Goal: Transaction & Acquisition: Subscribe to service/newsletter

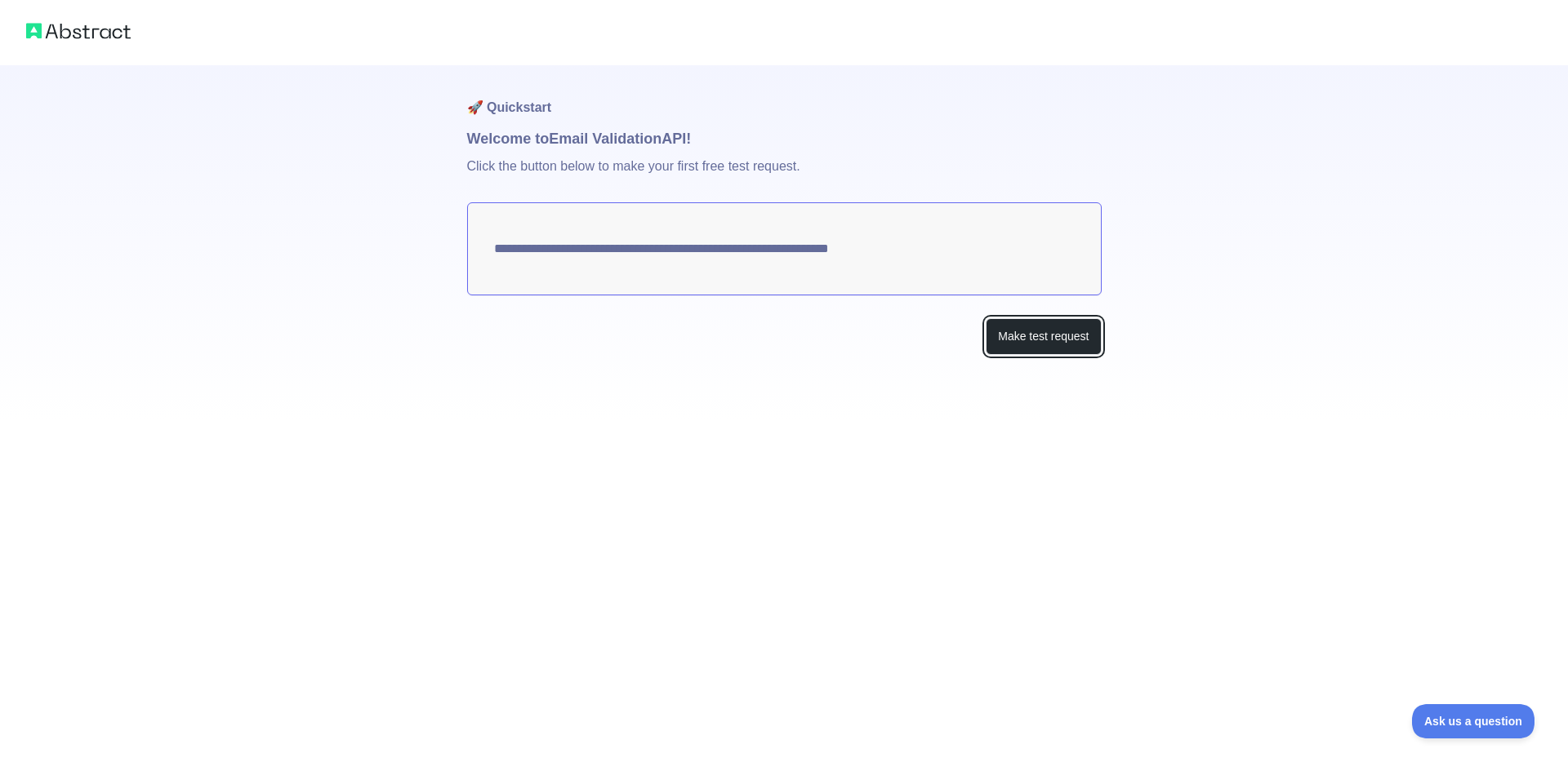
click at [1074, 345] on button "Make test request" at bounding box center [1042, 336] width 115 height 37
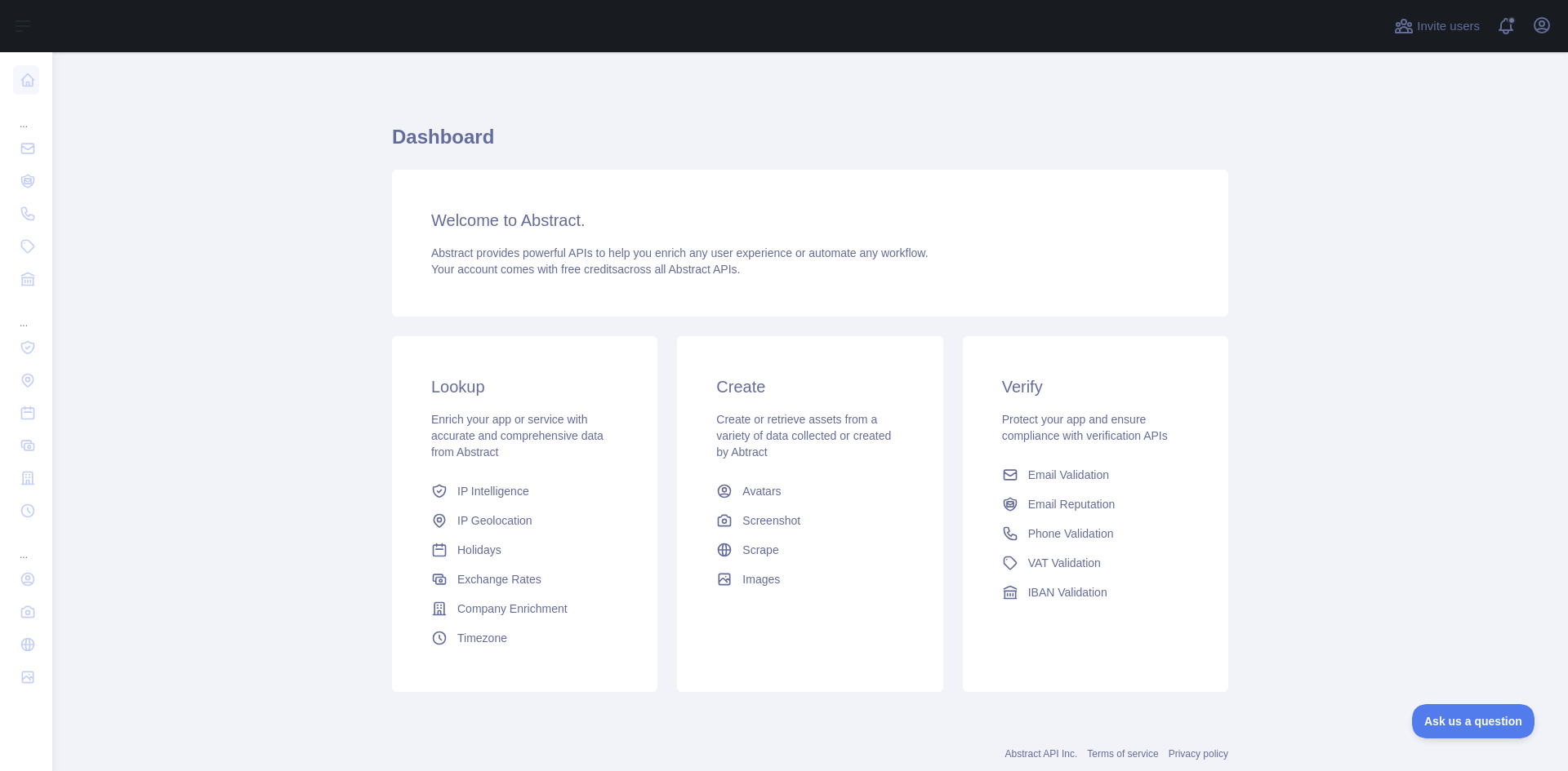
click at [1095, 479] on span "Email Validation" at bounding box center [1068, 474] width 81 height 16
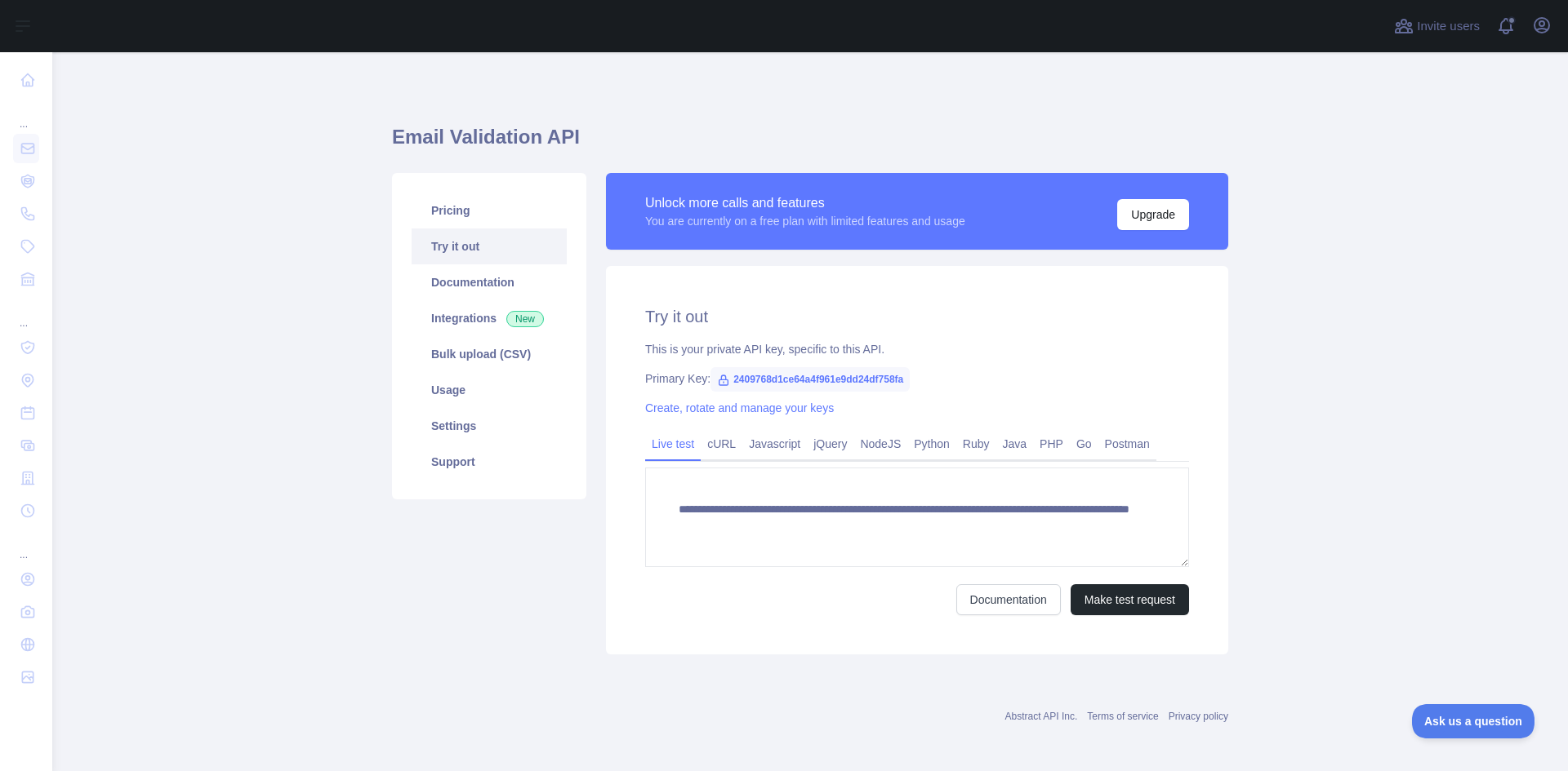
click at [923, 439] on link "Python" at bounding box center [931, 444] width 49 height 26
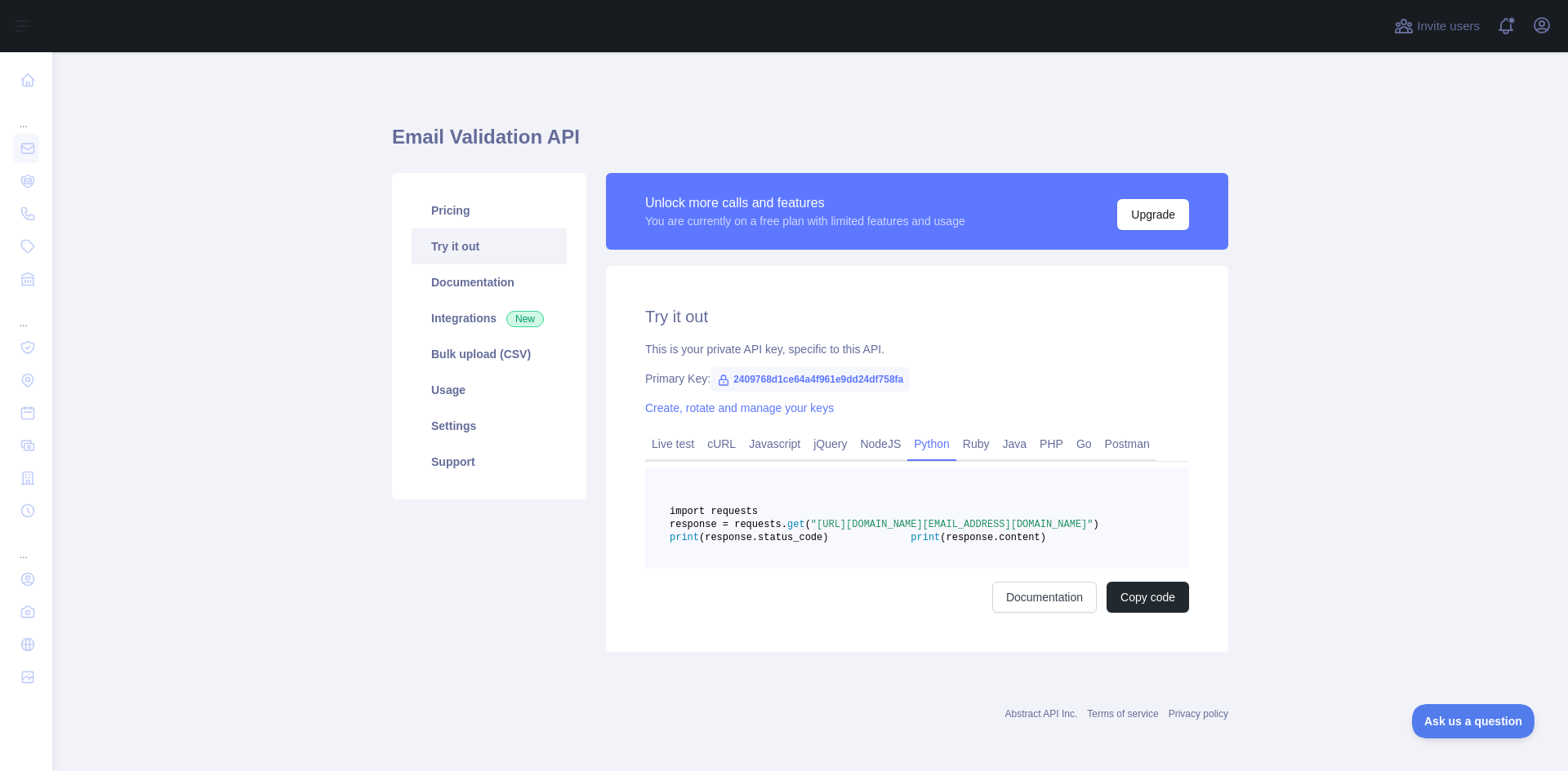
click at [1047, 444] on link "PHP" at bounding box center [1051, 444] width 37 height 26
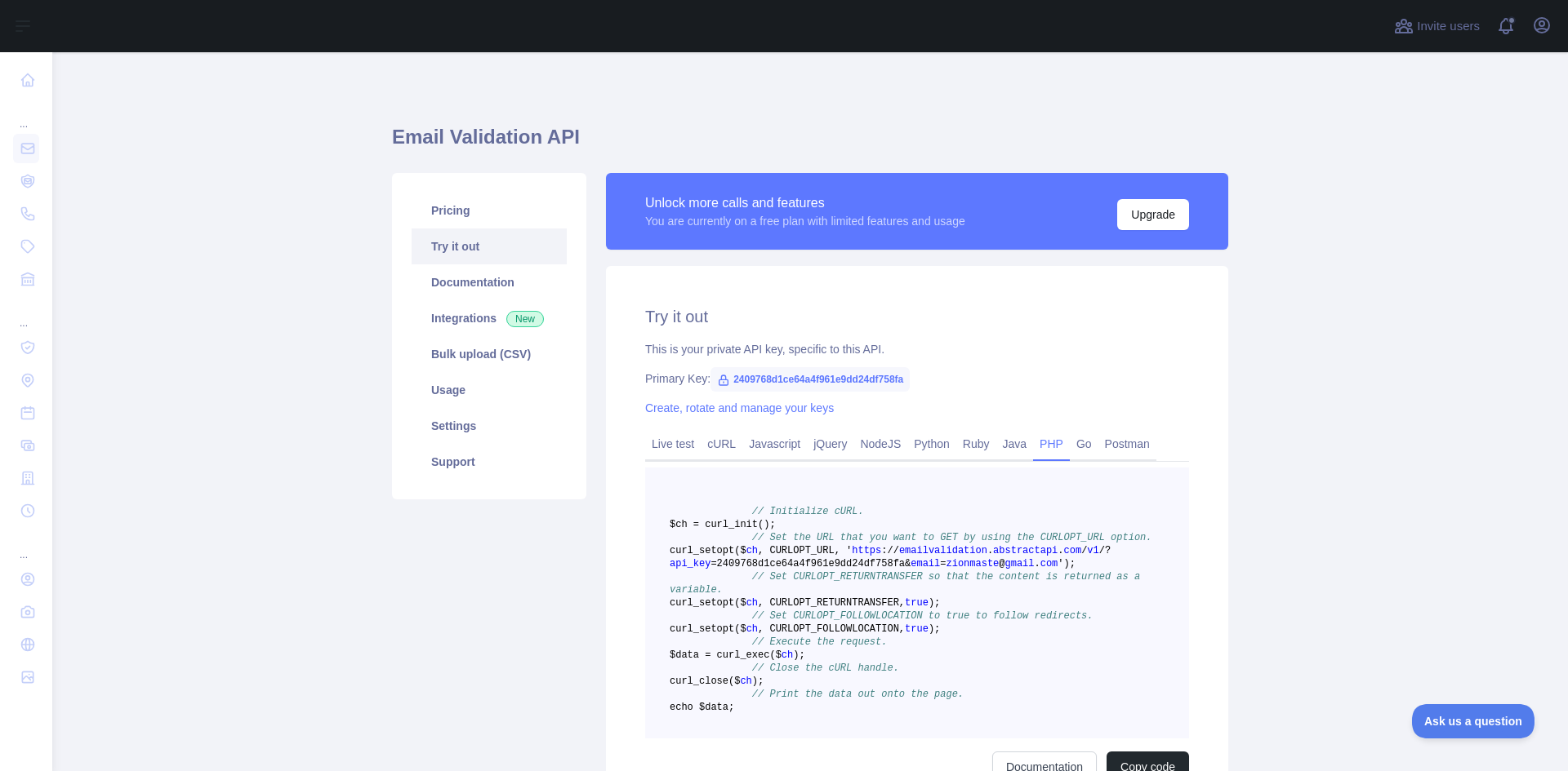
click at [497, 283] on link "Documentation" at bounding box center [489, 283] width 155 height 36
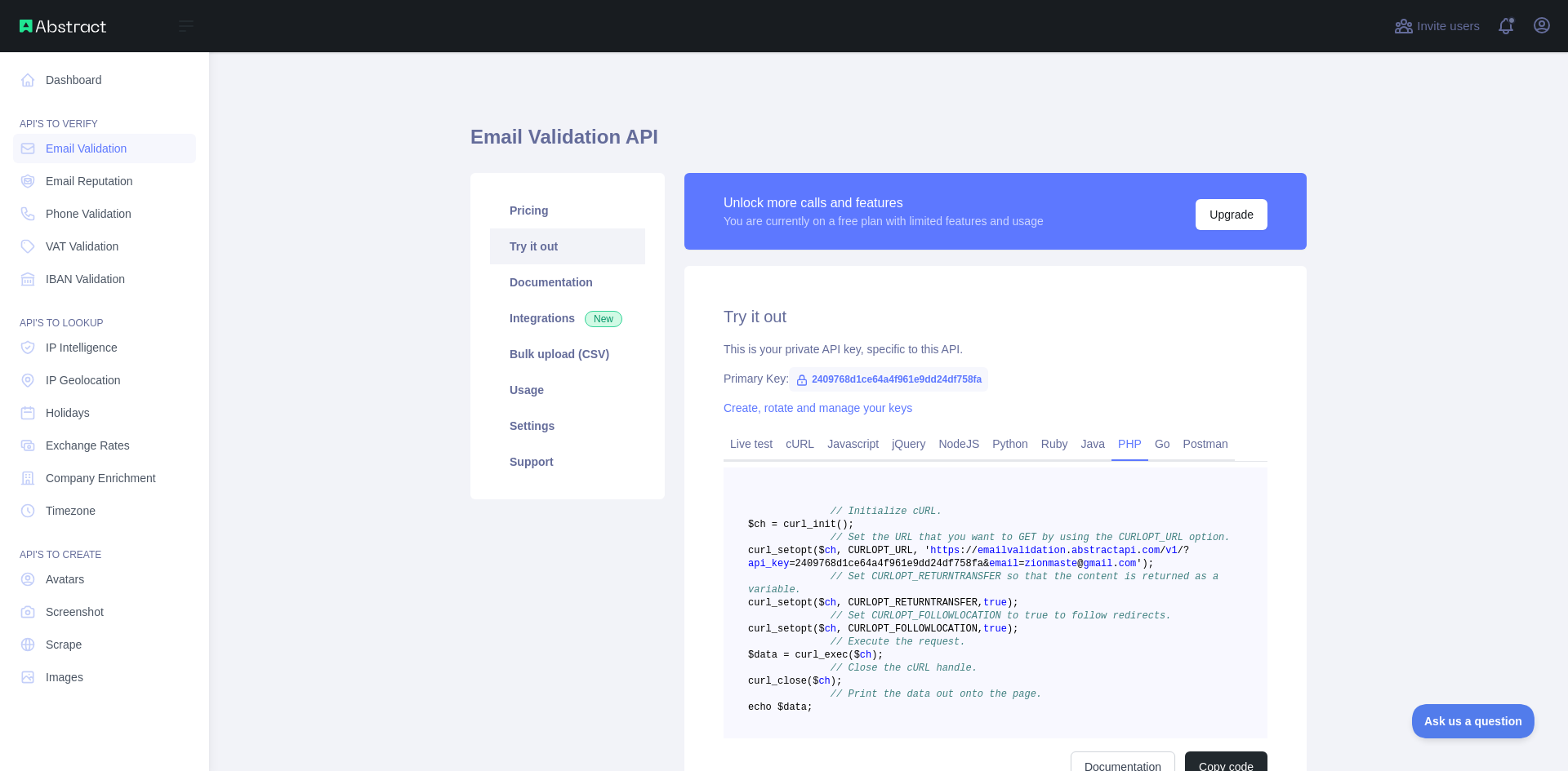
click at [66, 217] on span "Phone Validation" at bounding box center [88, 213] width 85 height 16
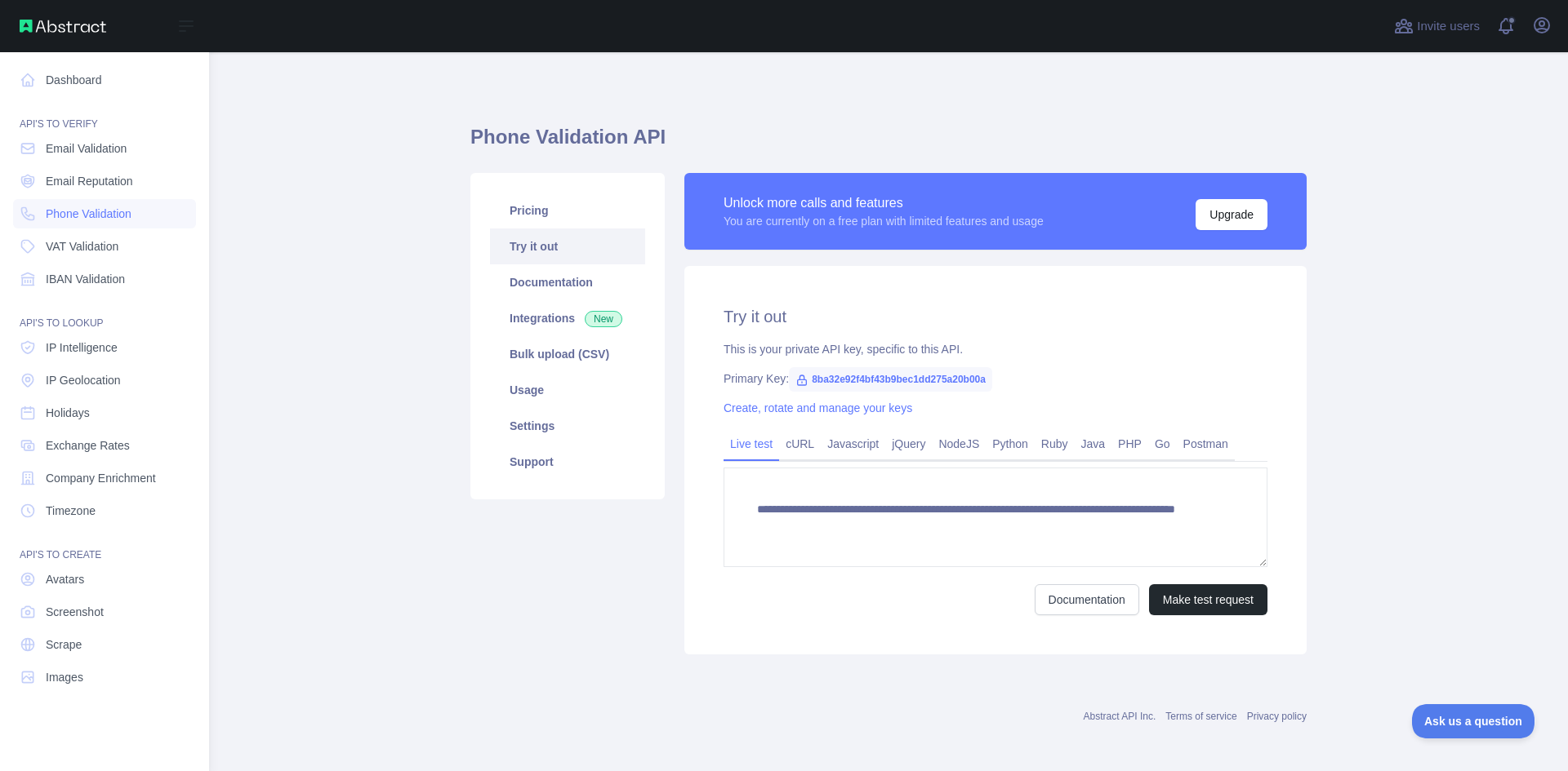
click at [68, 216] on span "Phone Validation" at bounding box center [88, 213] width 85 height 16
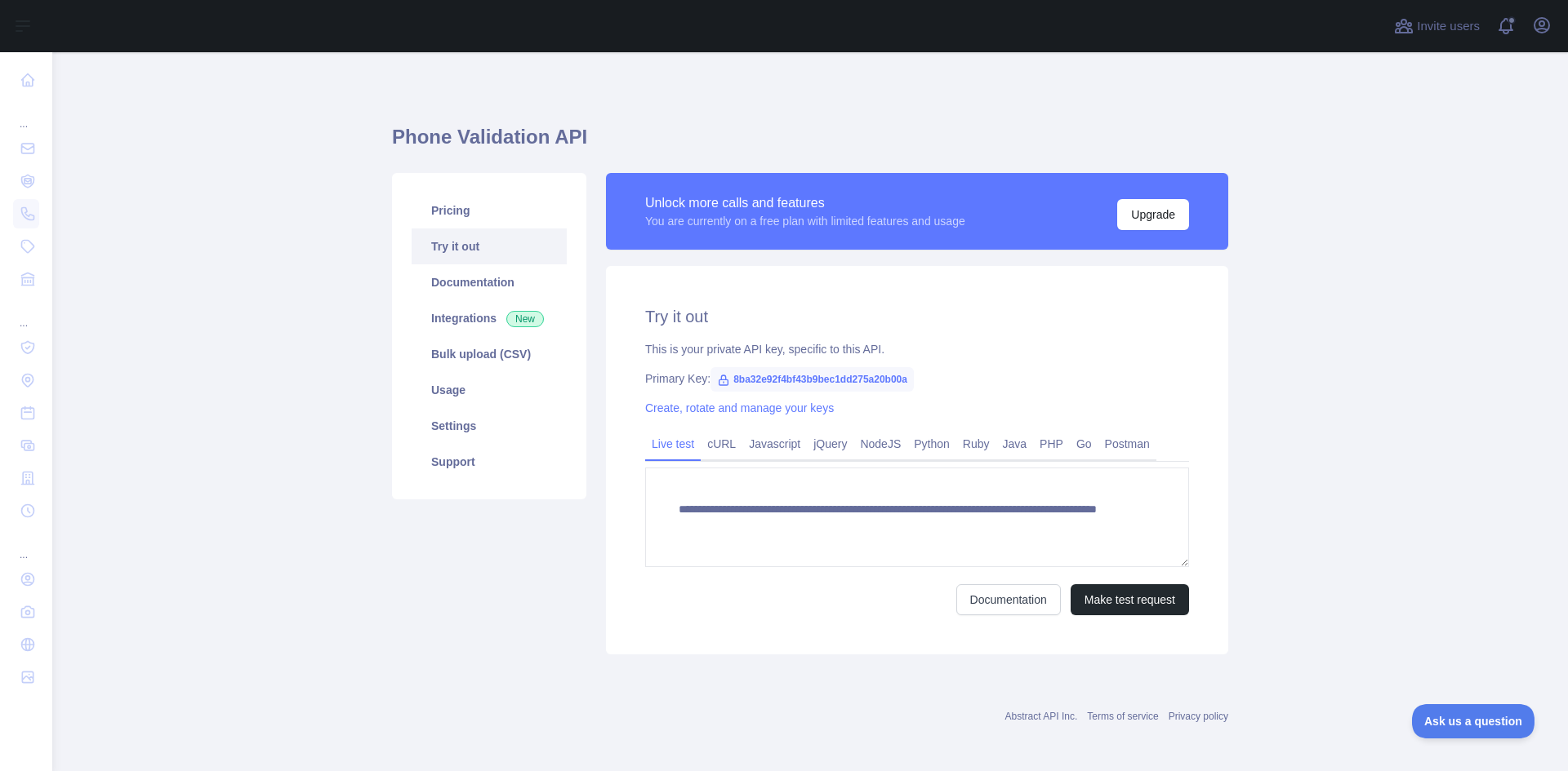
click at [510, 353] on link "Bulk upload (CSV)" at bounding box center [489, 354] width 155 height 36
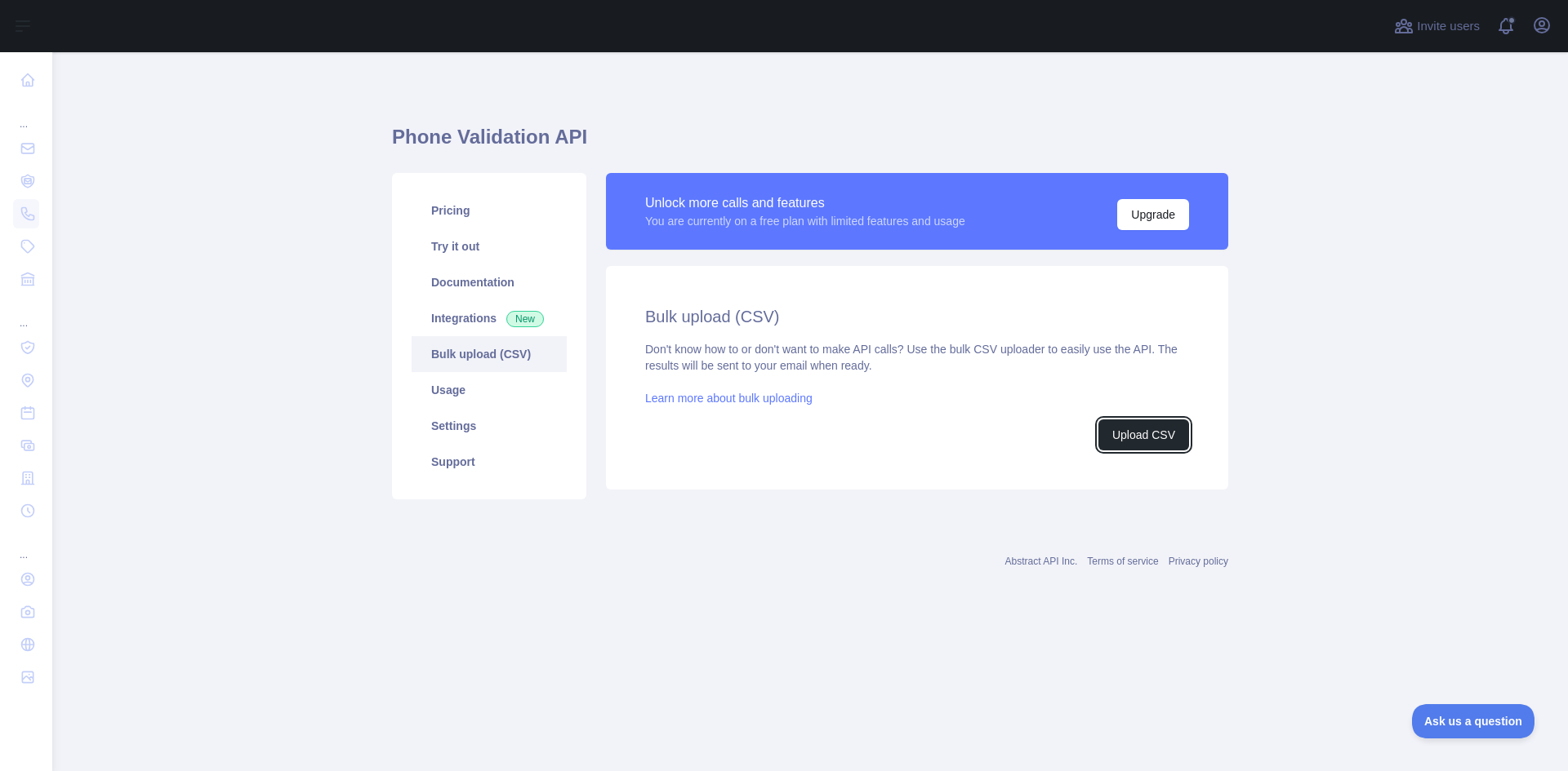
click at [1137, 439] on button "Upload CSV" at bounding box center [1143, 435] width 91 height 31
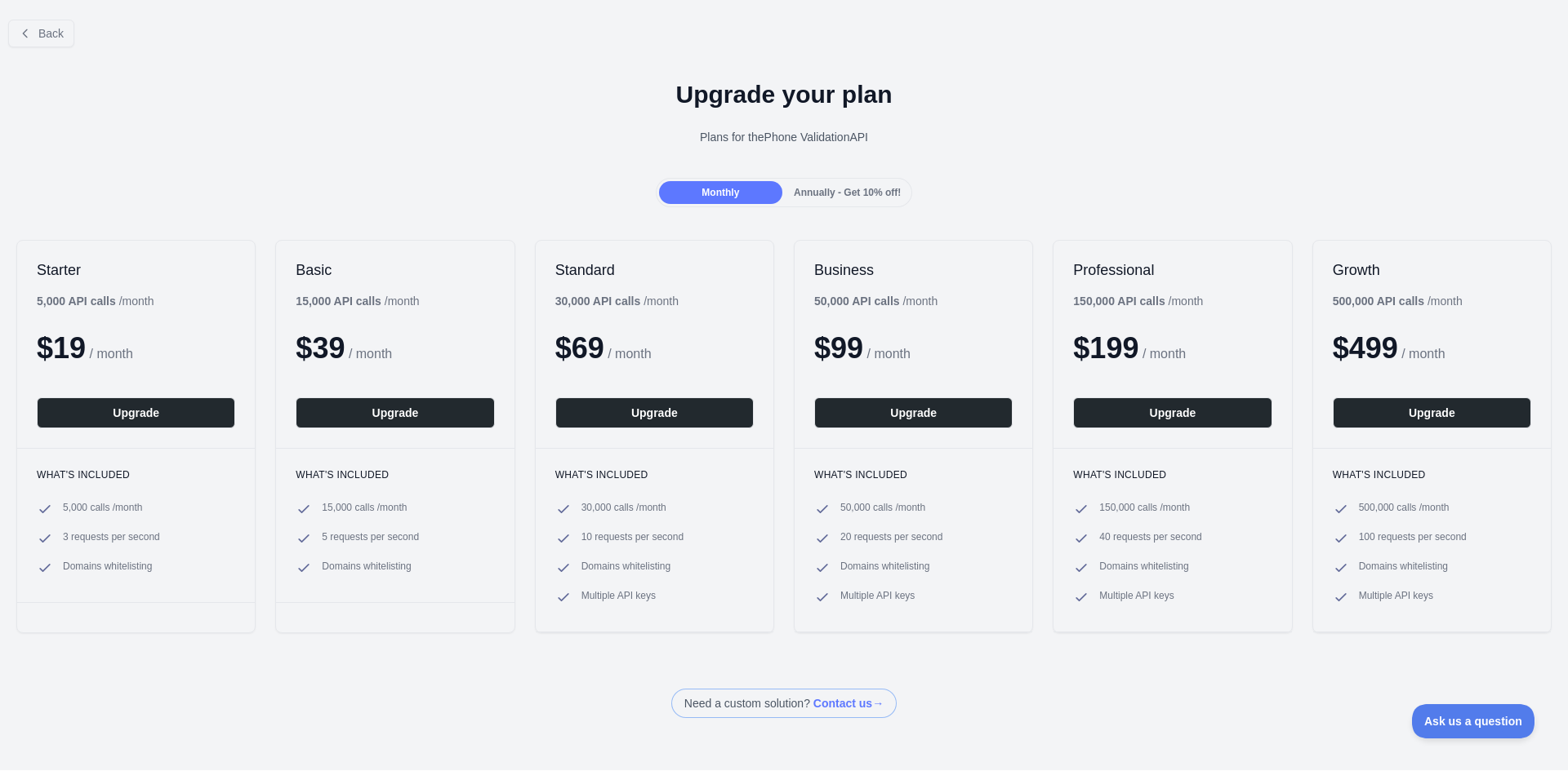
click at [859, 197] on span "Annually - Get 10% off!" at bounding box center [847, 192] width 107 height 11
